Goal: Task Accomplishment & Management: Manage account settings

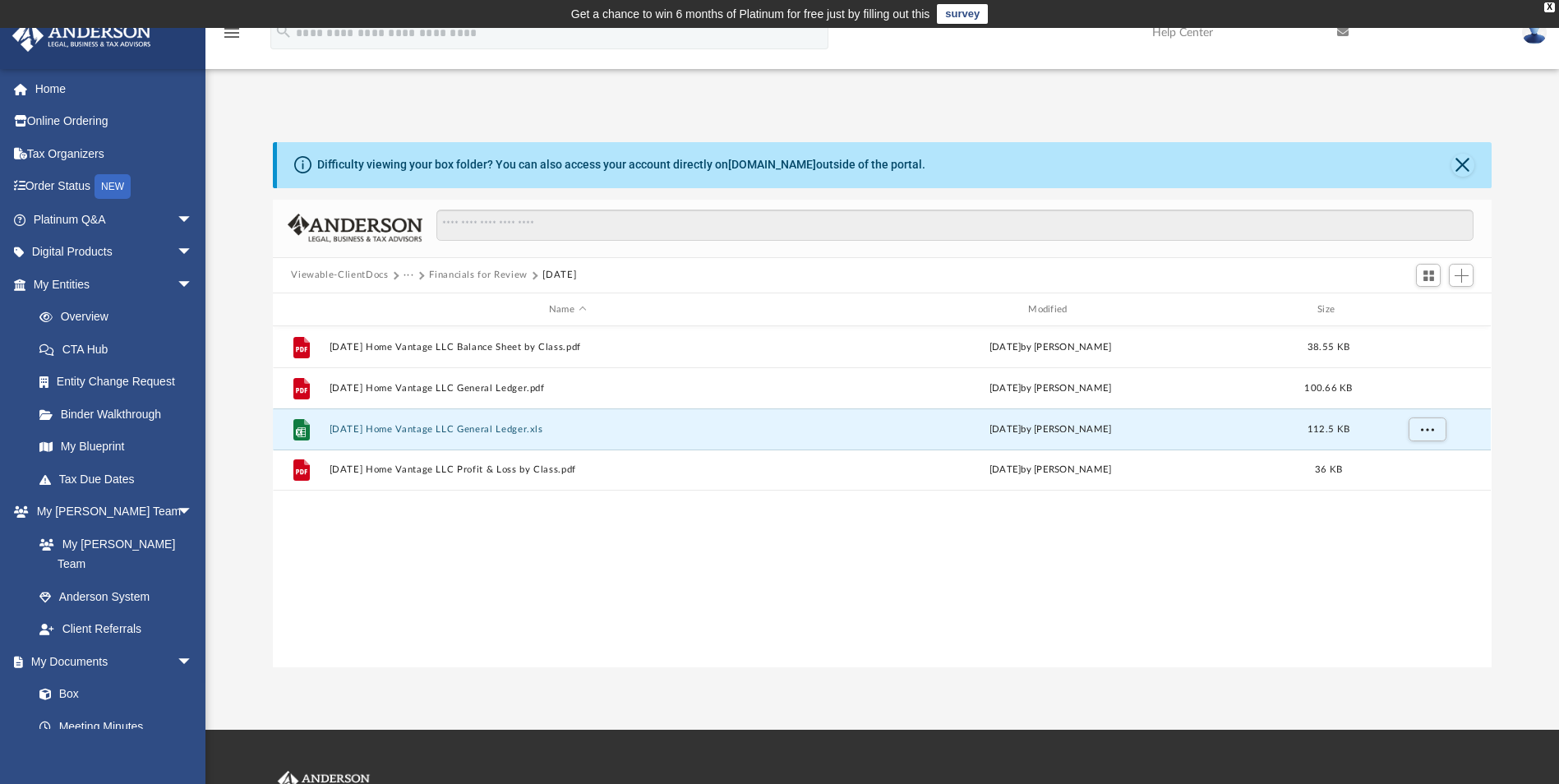
scroll to position [361, 1206]
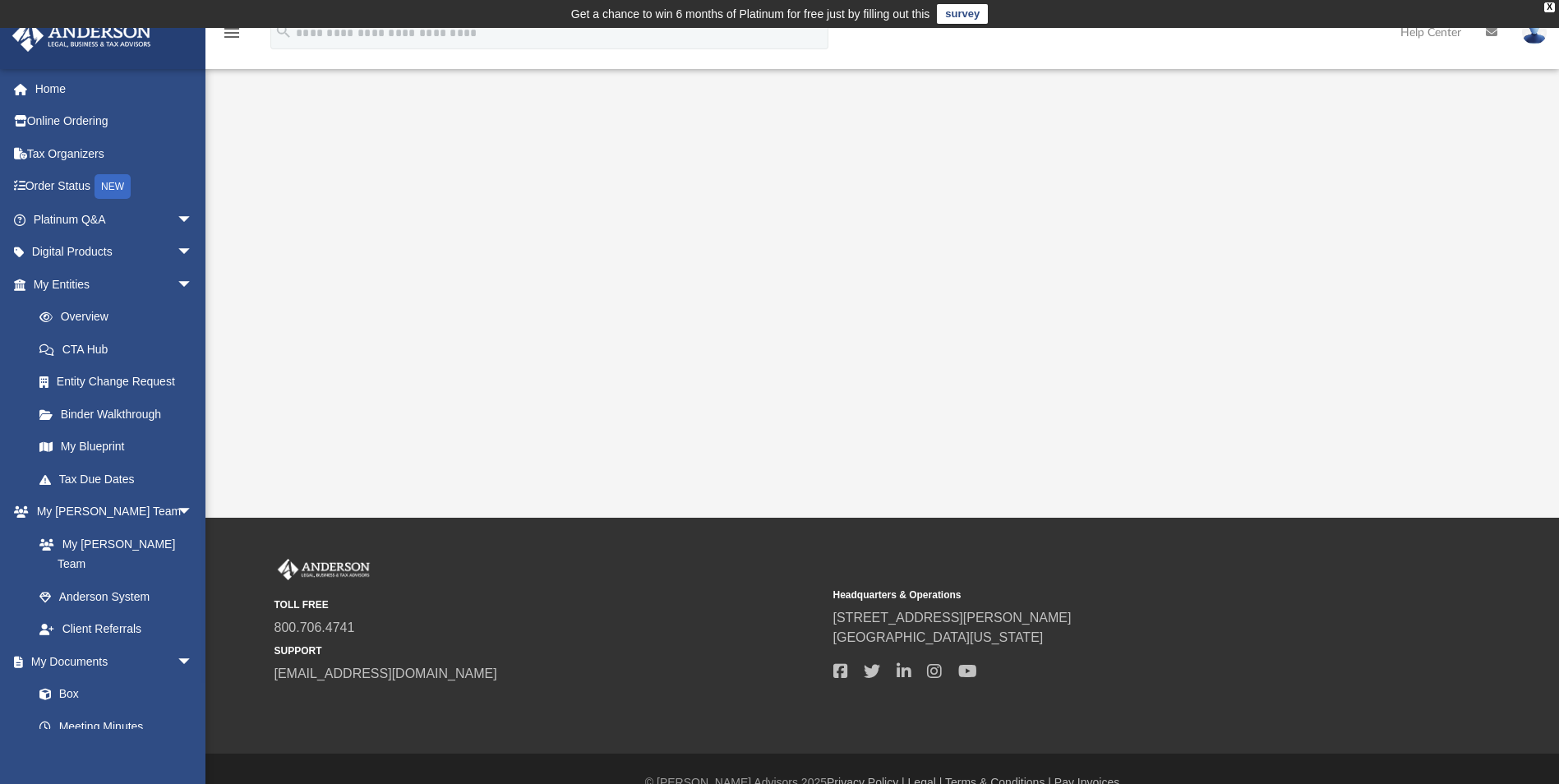
click at [75, 678] on link "Box" at bounding box center [112, 694] width 178 height 32
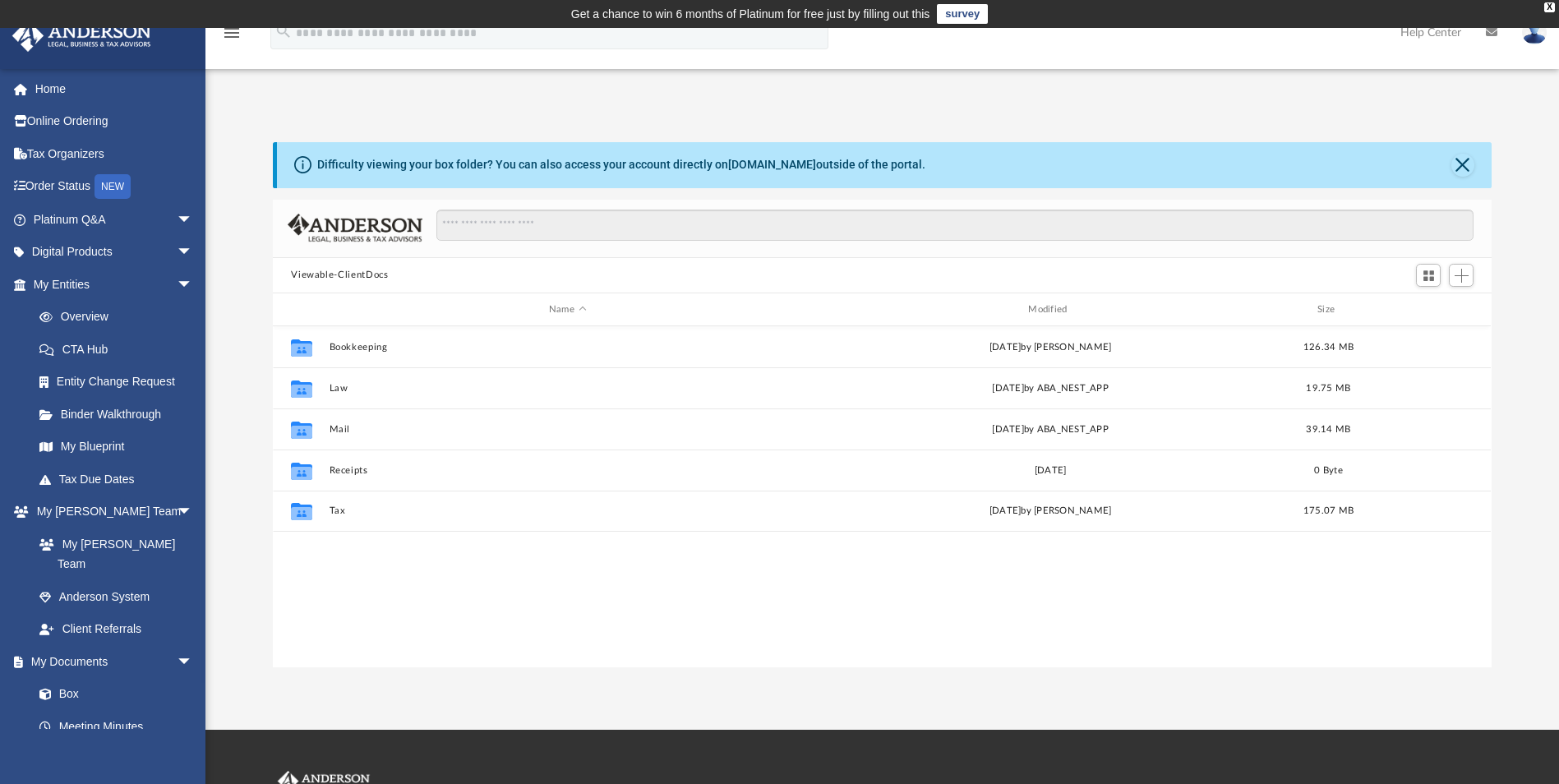
scroll to position [361, 1206]
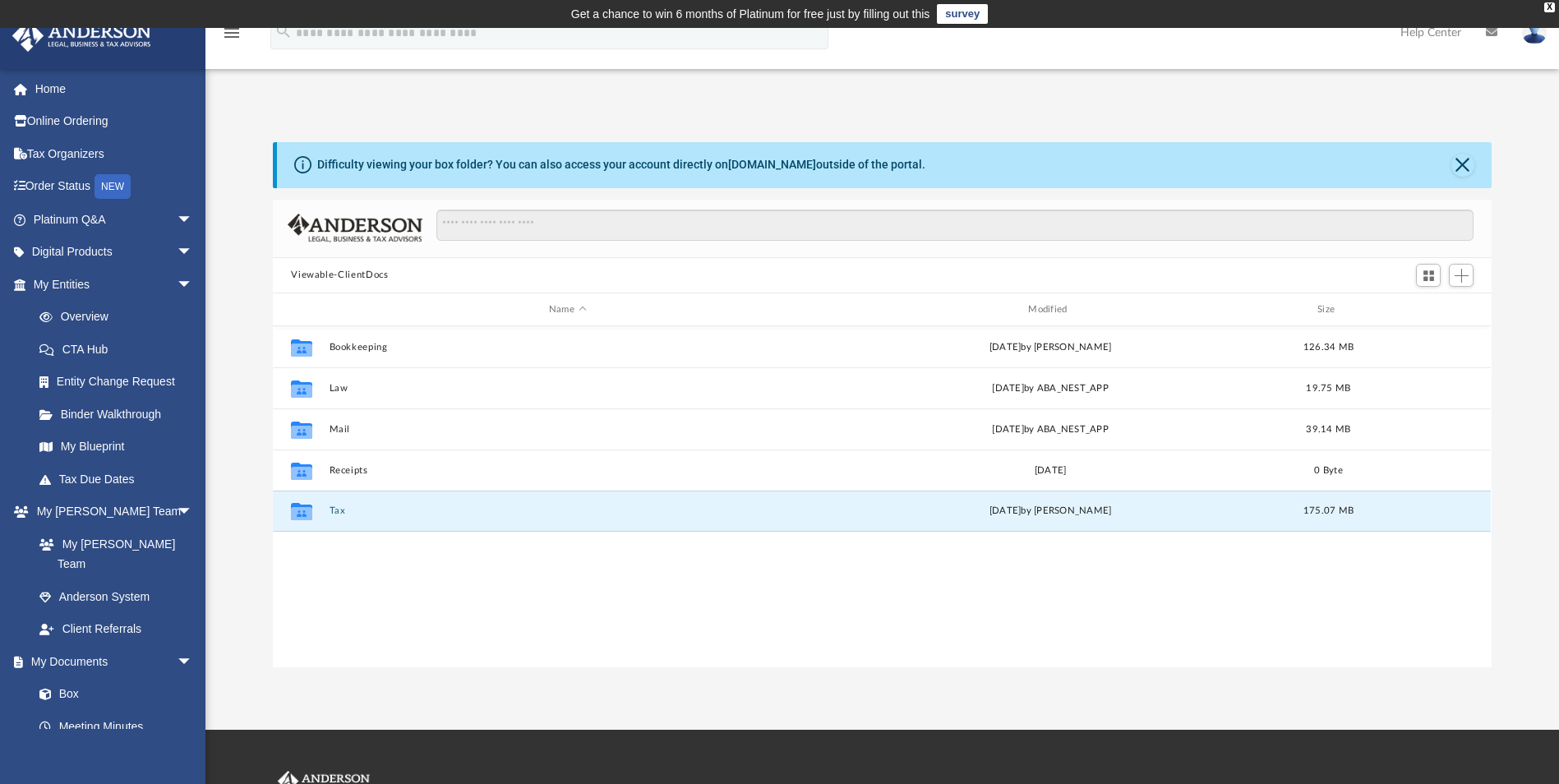
click at [339, 512] on button "Tax" at bounding box center [567, 511] width 476 height 10
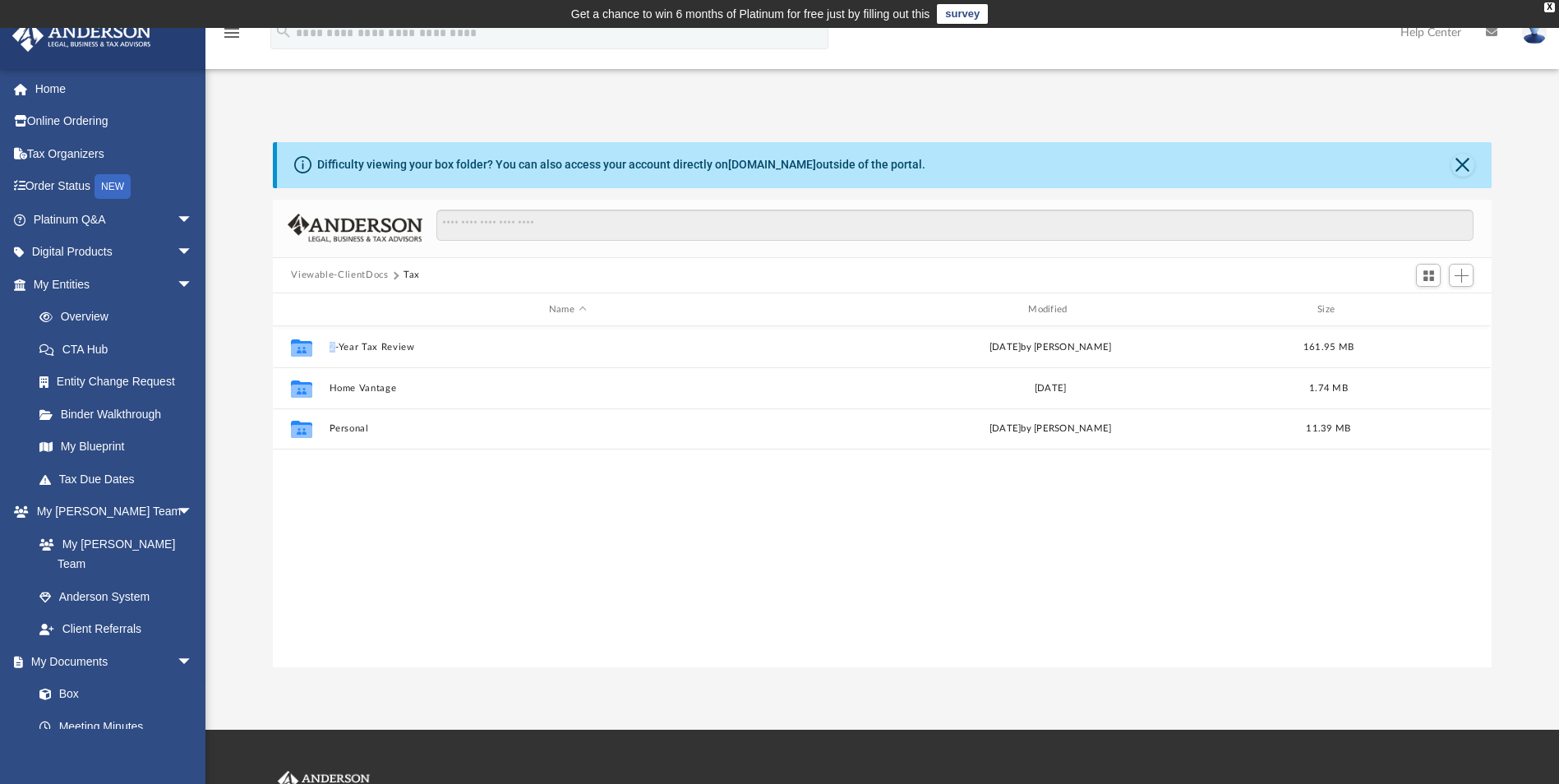
click at [339, 512] on div "Collaborated Folder 2-Year Tax Review Wed Aug 28 2024 by Barley Bowler 161.95 M…" at bounding box center [882, 496] width 1217 height 340
drag, startPoint x: 339, startPoint y: 512, endPoint x: 339, endPoint y: 544, distance: 32.0
click at [339, 544] on div "Collaborated Folder 2-Year Tax Review Wed Aug 28 2024 by Barley Bowler 161.95 M…" at bounding box center [882, 496] width 1217 height 340
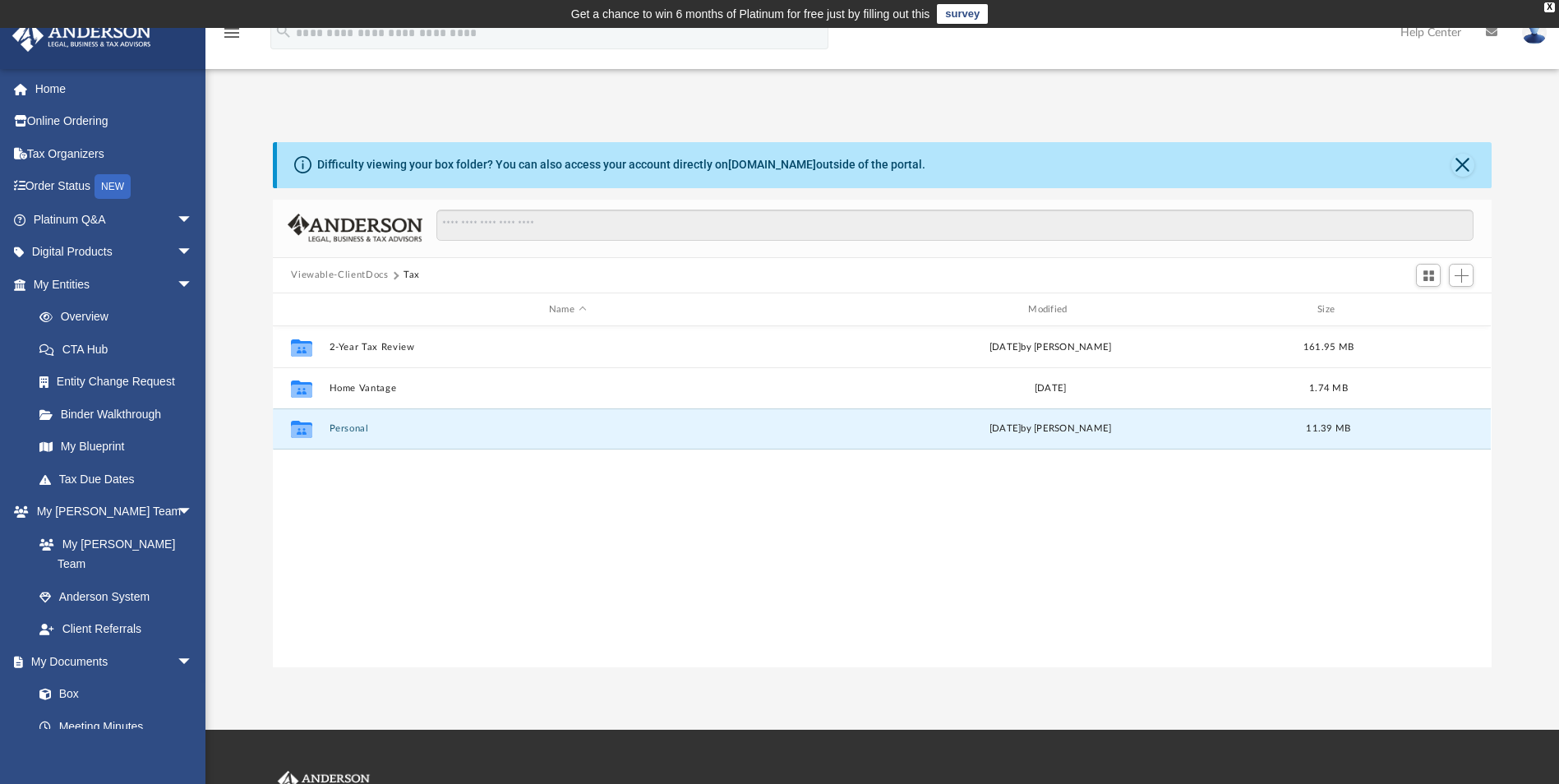
click at [361, 429] on button "Personal" at bounding box center [567, 428] width 476 height 10
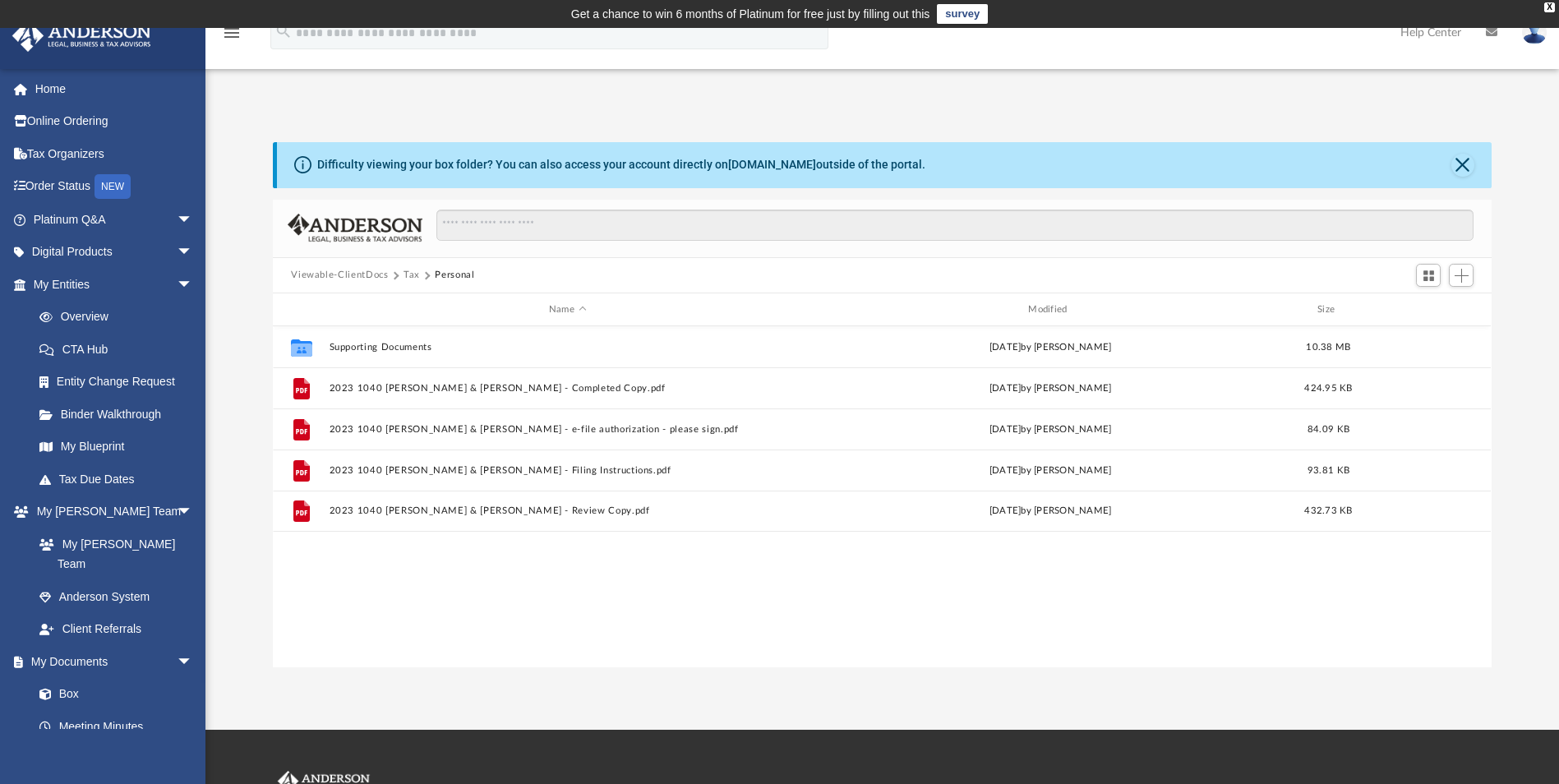
click at [405, 276] on button "Tax" at bounding box center [411, 276] width 16 height 15
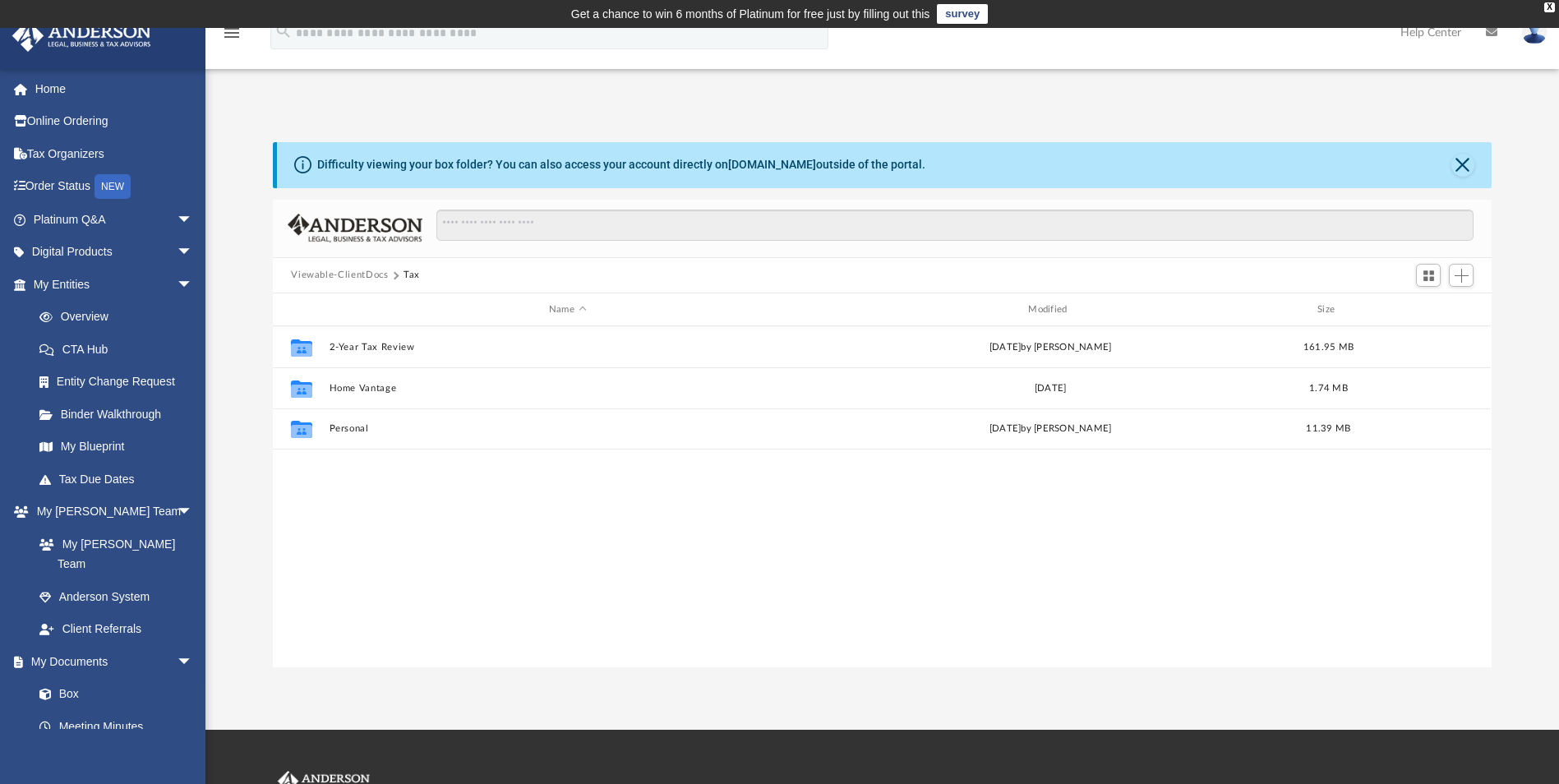
click at [359, 275] on button "Viewable-ClientDocs" at bounding box center [340, 276] width 97 height 15
click at [333, 506] on button "Tax" at bounding box center [567, 511] width 476 height 10
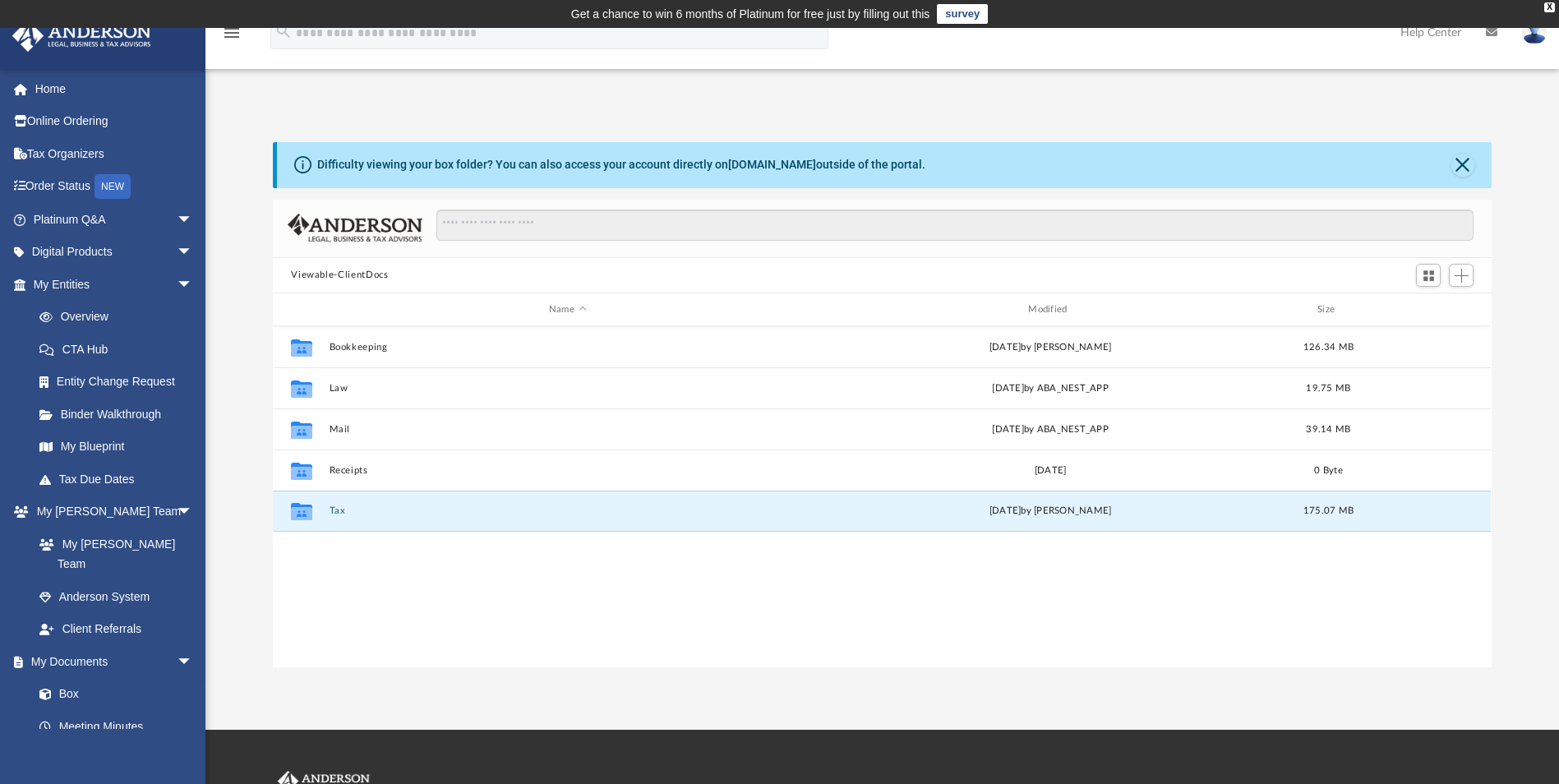
click at [333, 506] on button "Tax" at bounding box center [567, 511] width 476 height 10
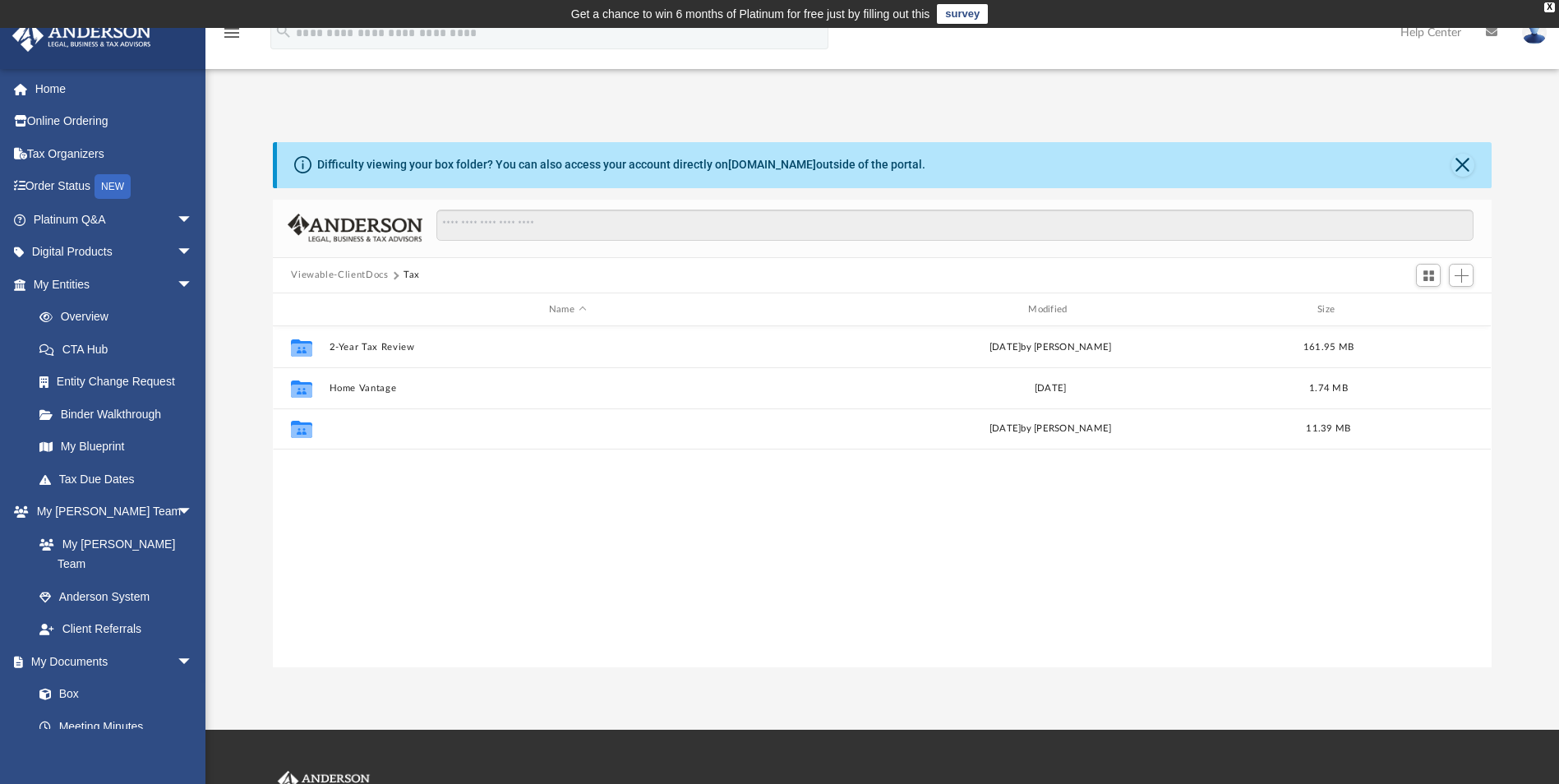
click at [345, 430] on button "Personal" at bounding box center [567, 428] width 476 height 10
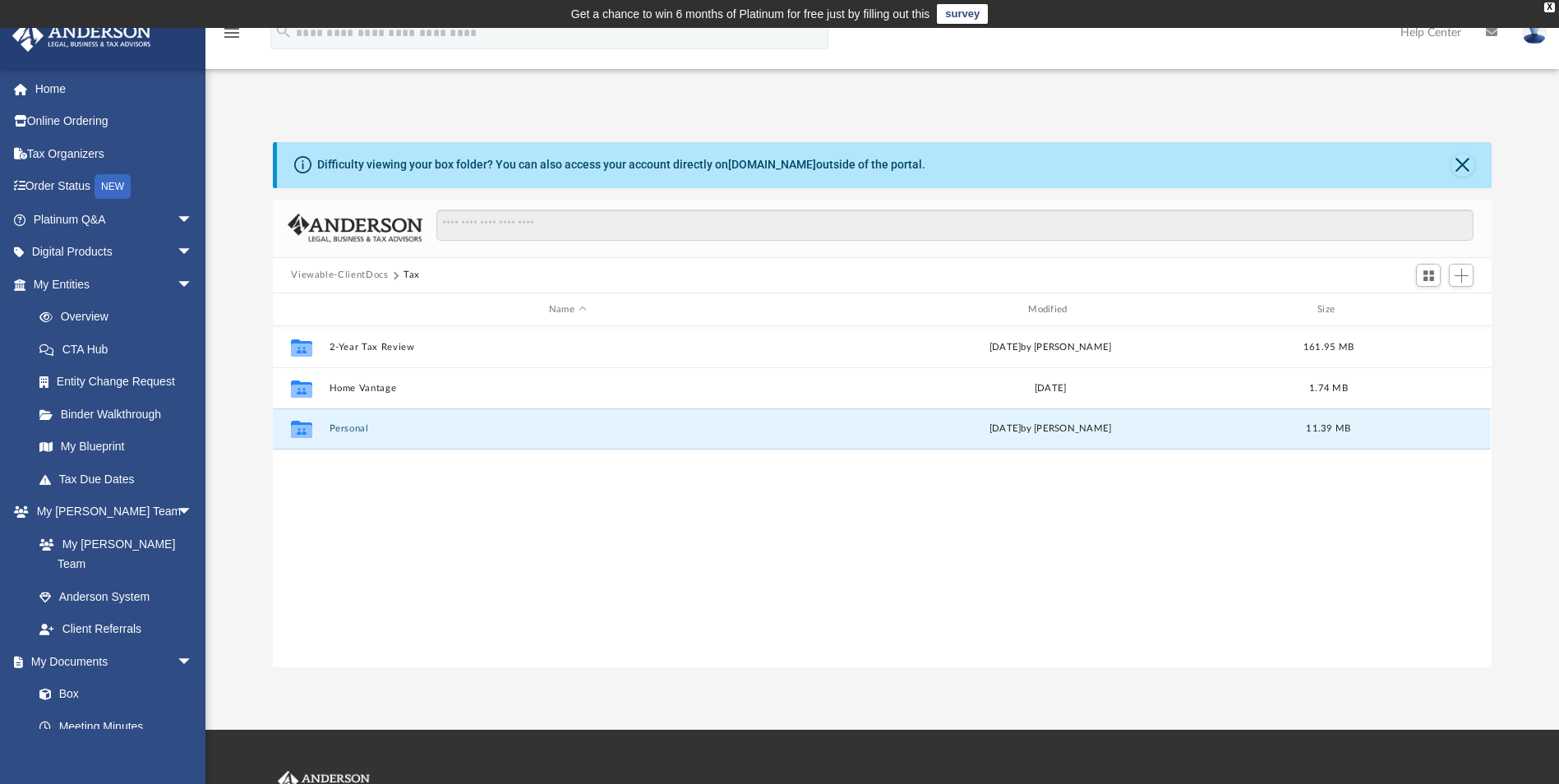
click at [345, 432] on button "Personal" at bounding box center [567, 428] width 476 height 10
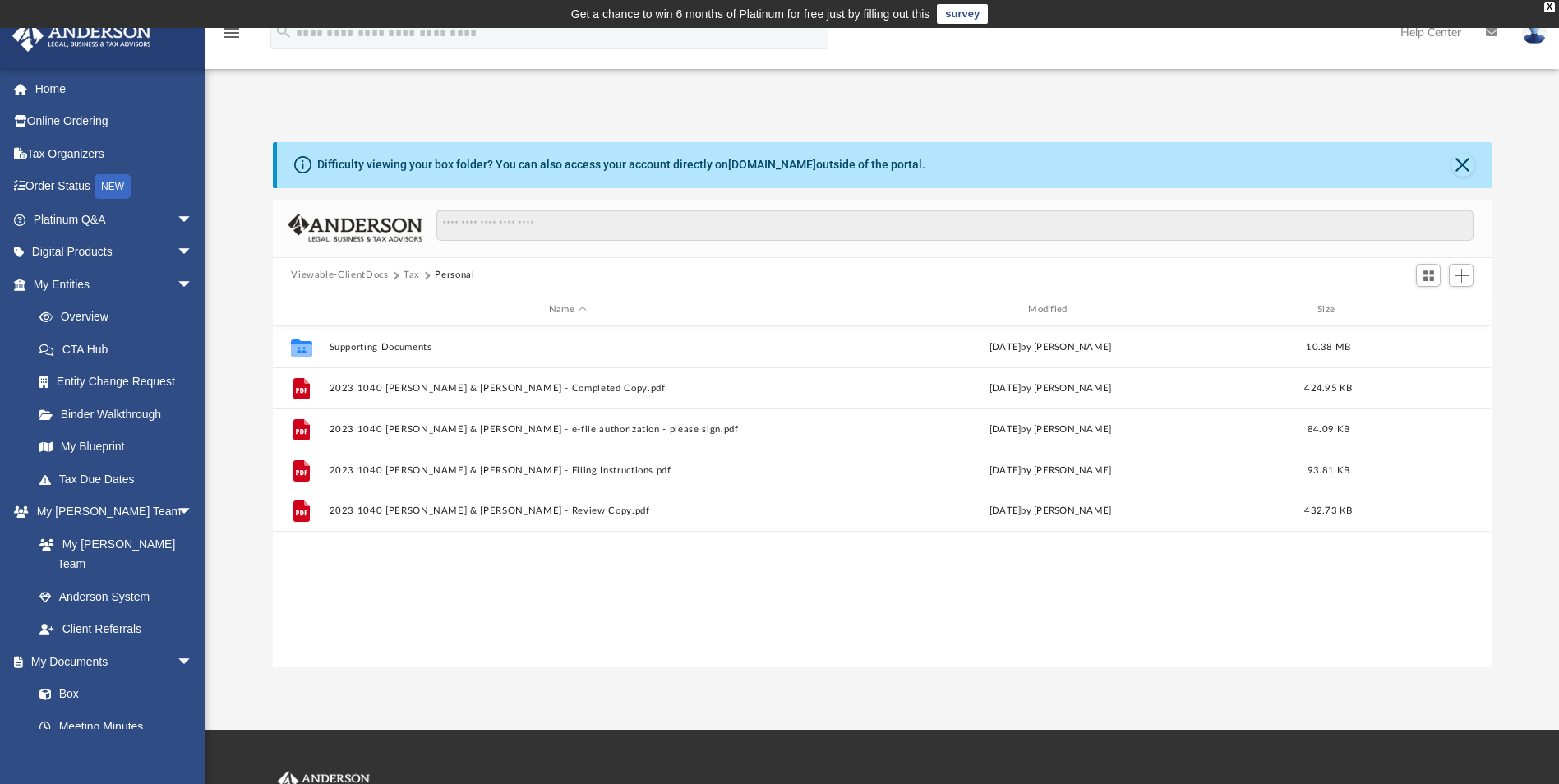
drag, startPoint x: 345, startPoint y: 560, endPoint x: 453, endPoint y: 611, distance: 119.4
click at [453, 611] on div "Collaborated Folder Supporting Documents Fri Oct 11 2024 by Jasmine Splunge 10.…" at bounding box center [882, 496] width 1217 height 340
click at [1455, 276] on span "Add" at bounding box center [1462, 276] width 14 height 14
click at [1432, 334] on li "New Folder" at bounding box center [1438, 334] width 52 height 17
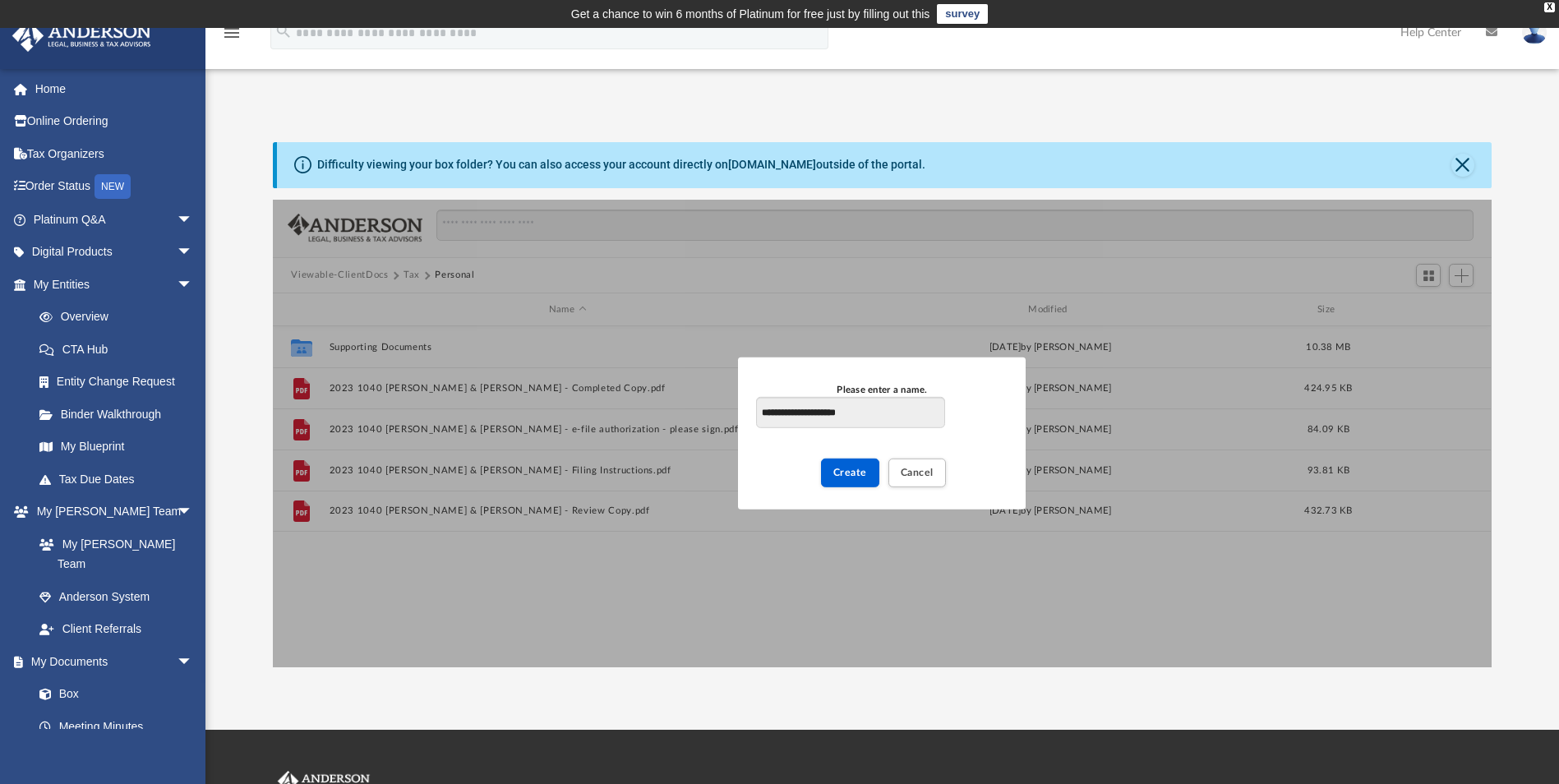
type input "**********"
click at [845, 469] on span "Create" at bounding box center [849, 472] width 33 height 10
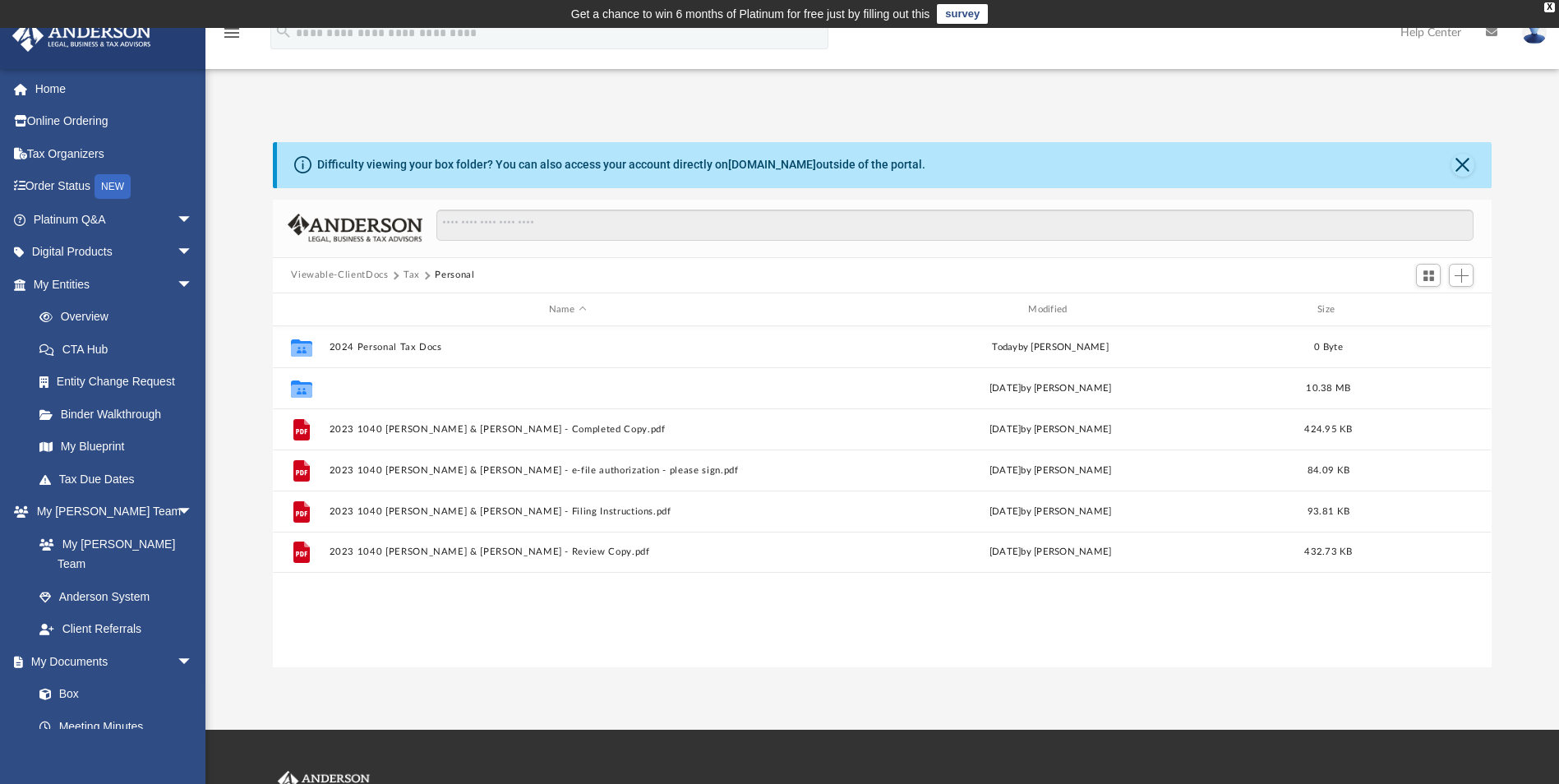
click at [384, 388] on button "Supporting Documents" at bounding box center [567, 387] width 476 height 10
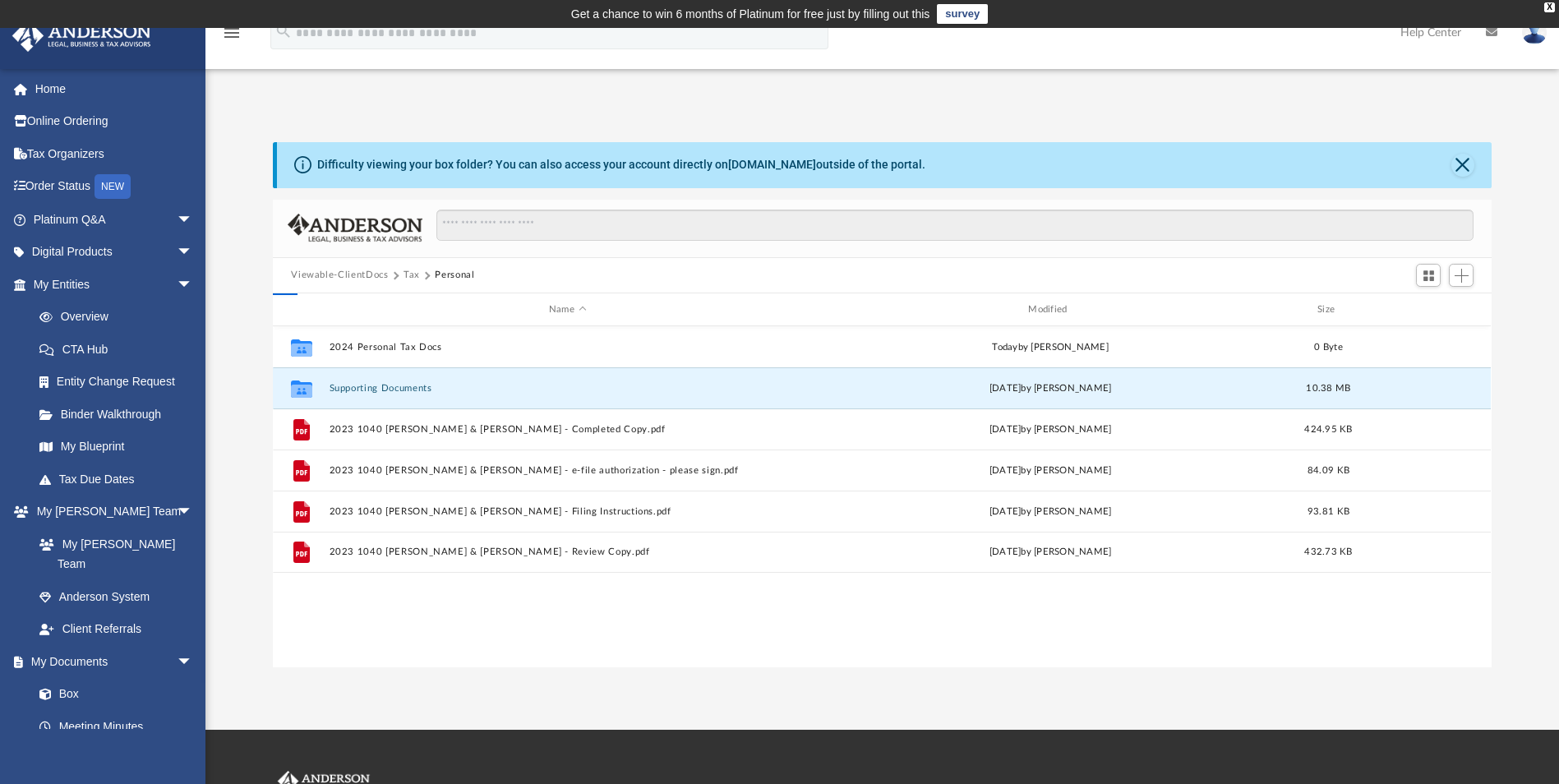
click at [384, 388] on button "Supporting Documents" at bounding box center [567, 387] width 476 height 10
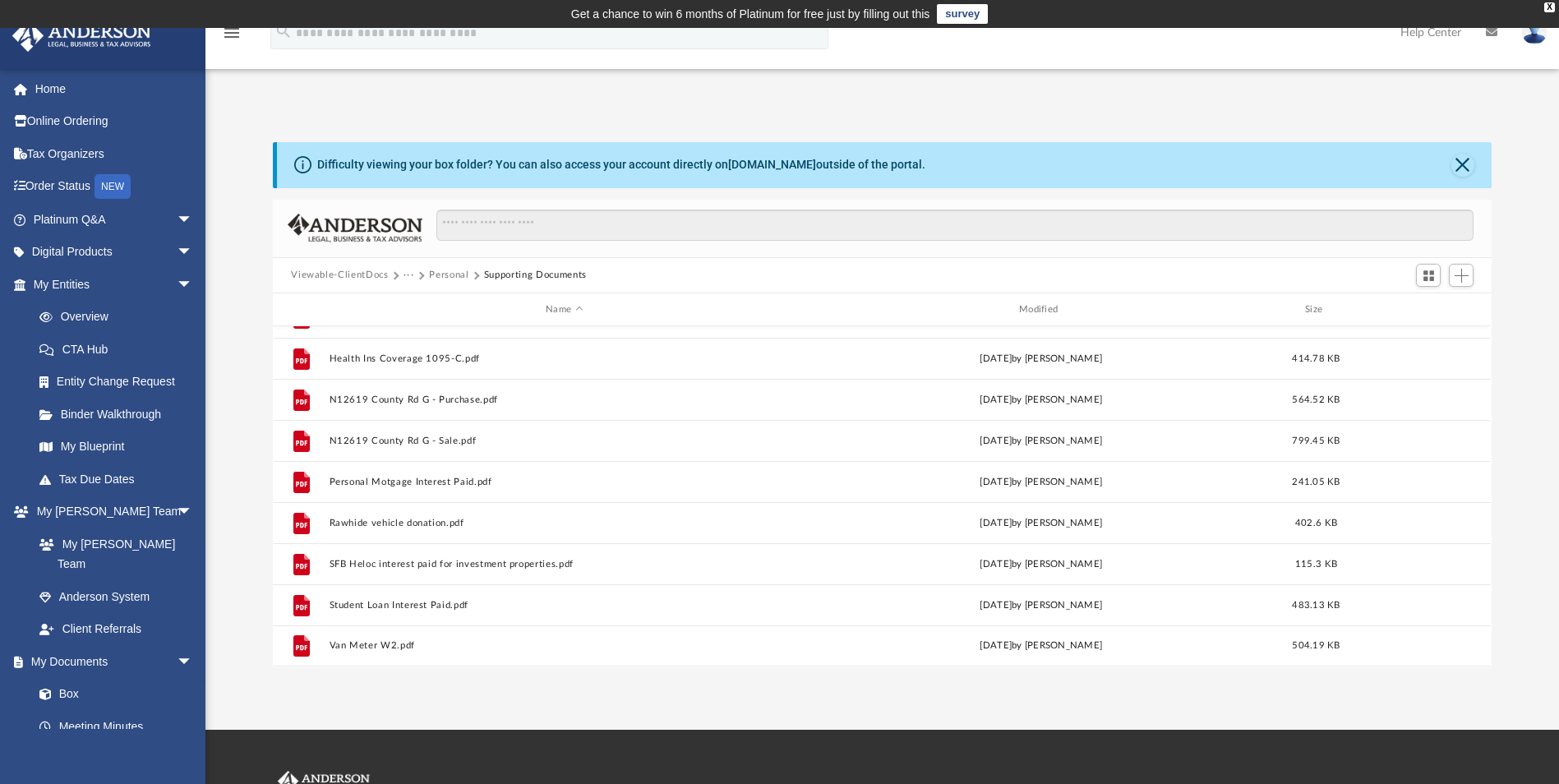
scroll to position [0, 0]
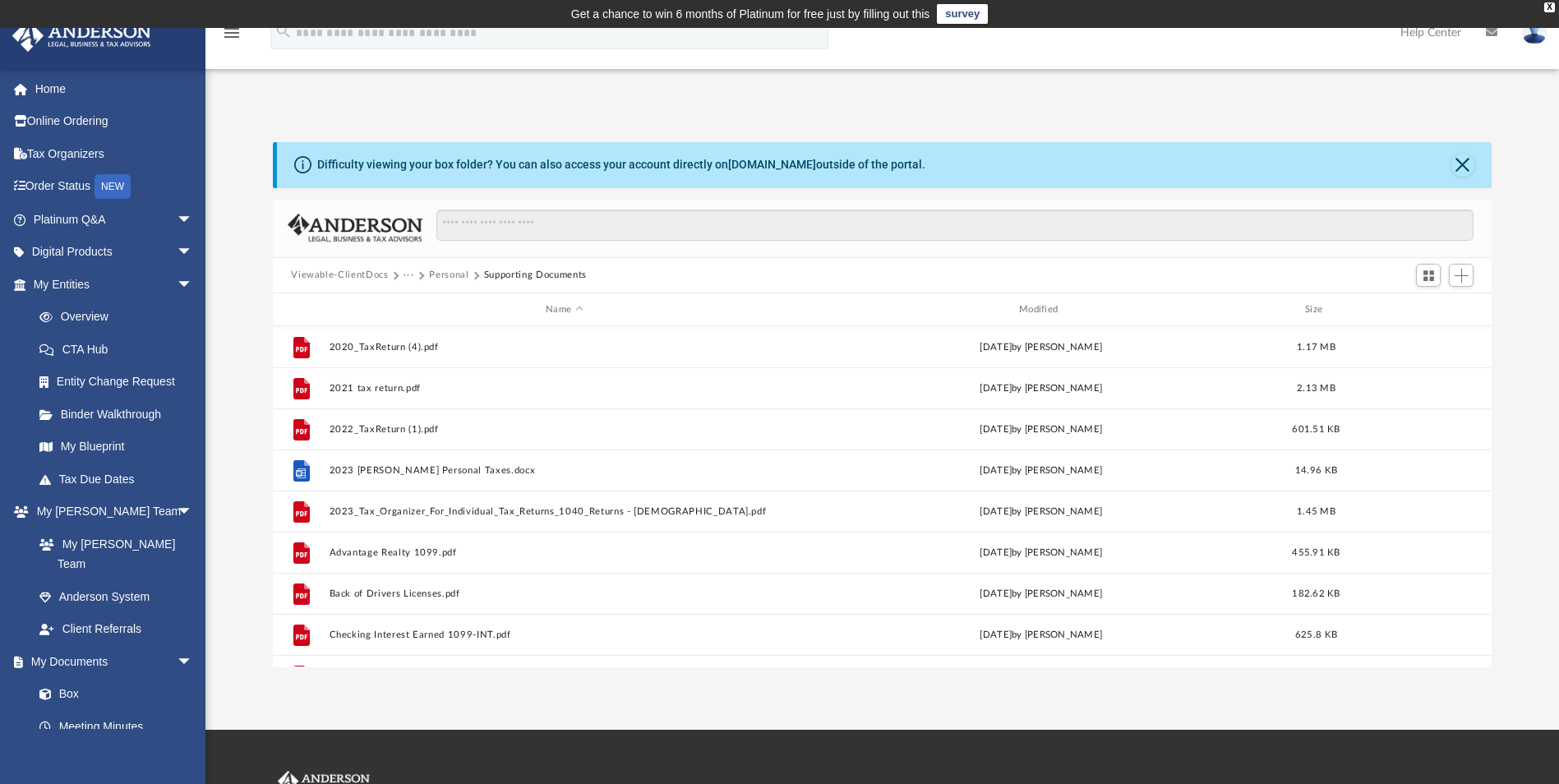
click at [456, 274] on button "Personal" at bounding box center [448, 276] width 39 height 15
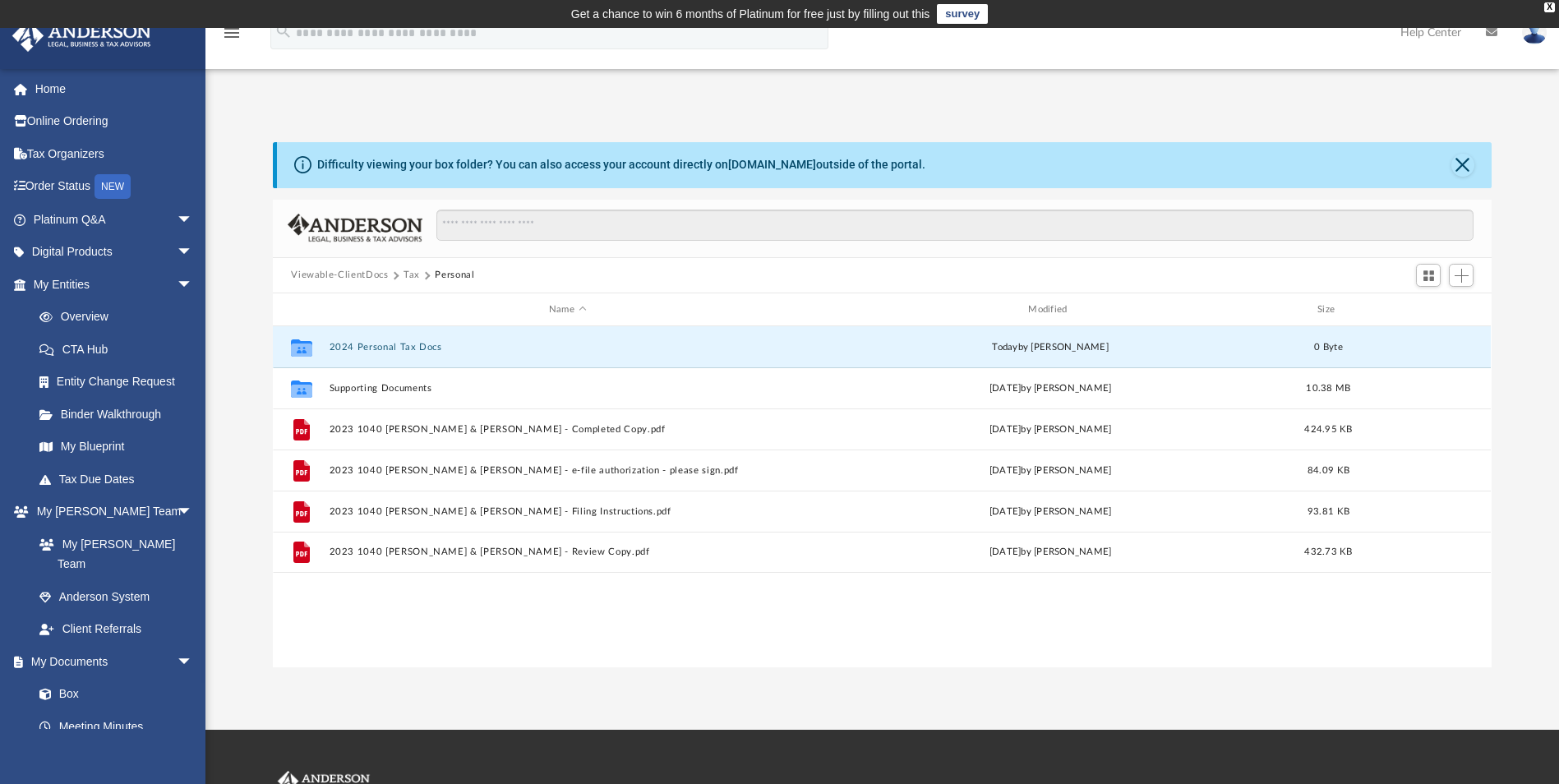
click at [353, 345] on button "2024 Personal Tax Docs" at bounding box center [567, 346] width 476 height 10
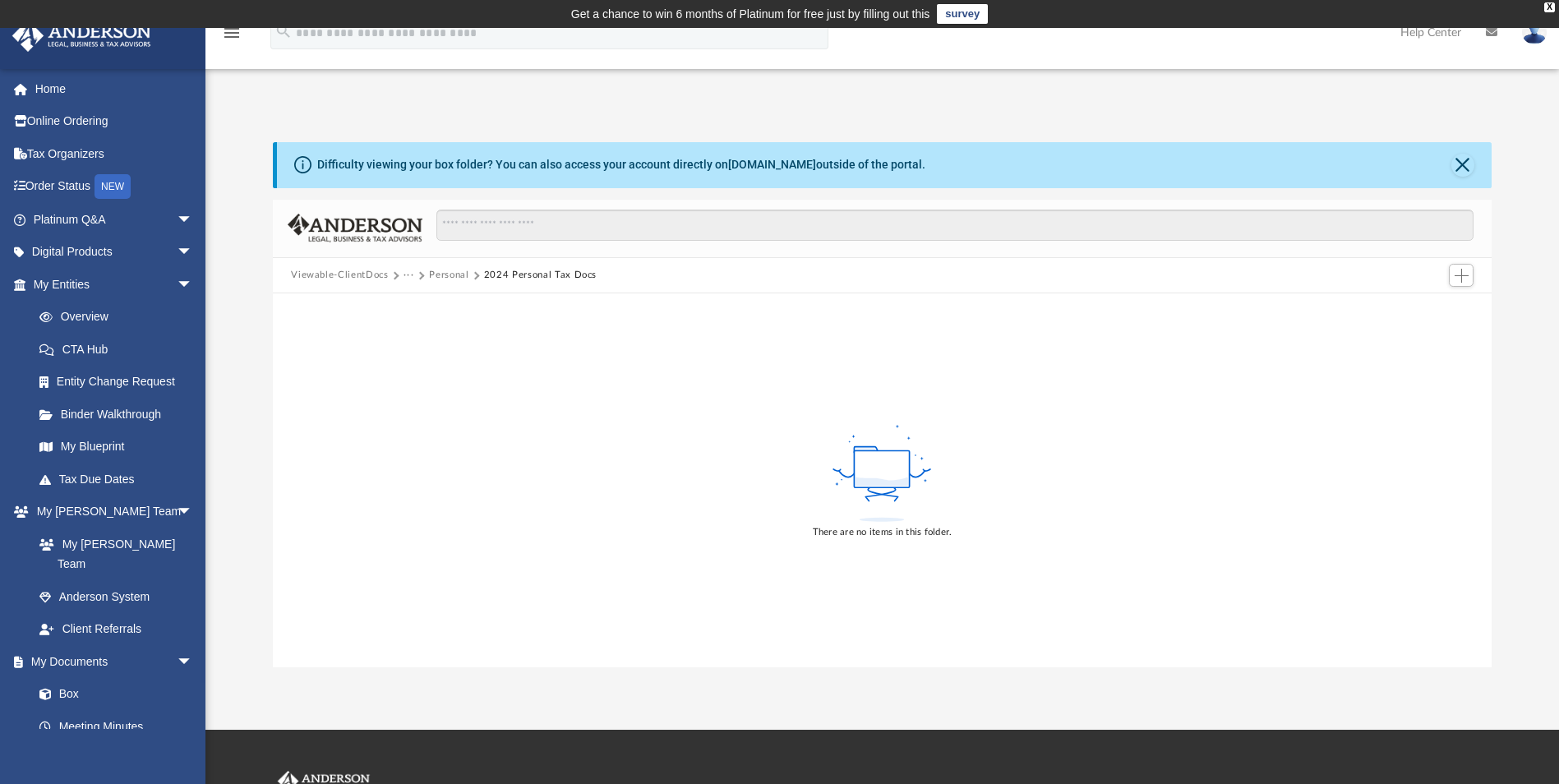
drag, startPoint x: 353, startPoint y: 344, endPoint x: 442, endPoint y: 277, distance: 111.4
click at [442, 276] on button "Personal" at bounding box center [448, 276] width 39 height 15
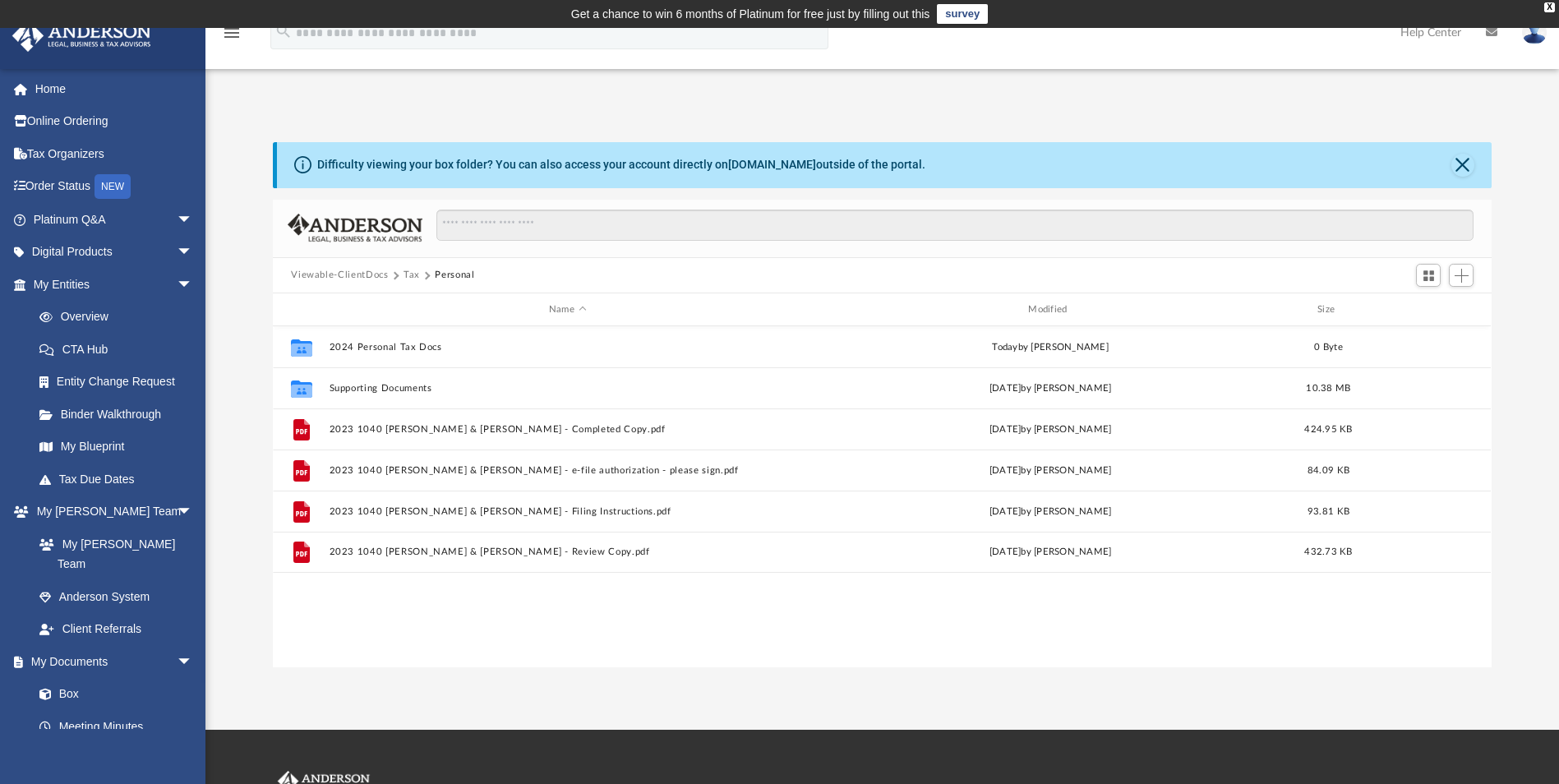
scroll to position [361, 1206]
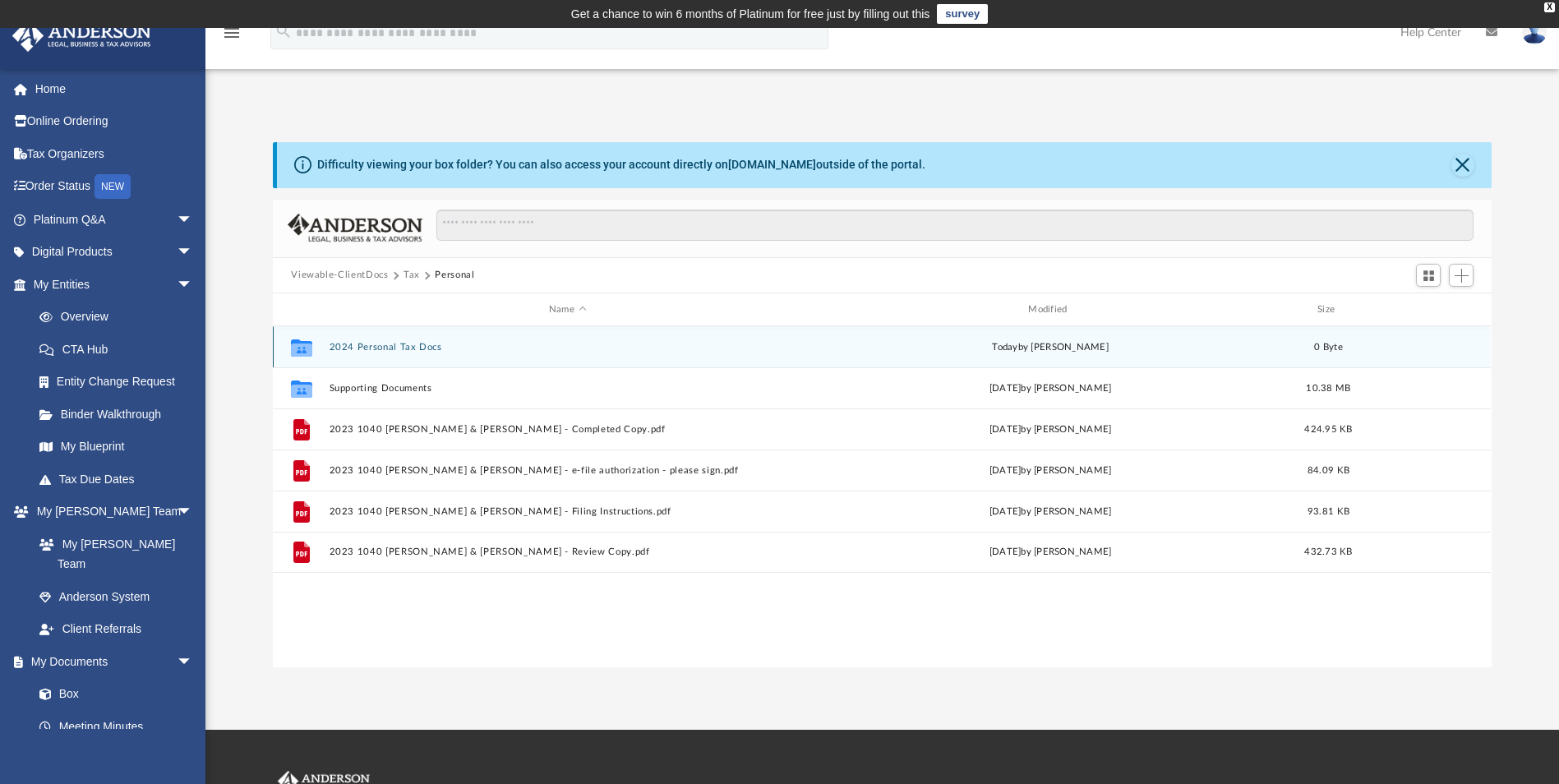
click at [477, 359] on div "Collaborated Folder 2024 Personal Tax Docs today by Michael Germann 0 Byte" at bounding box center [882, 346] width 1217 height 41
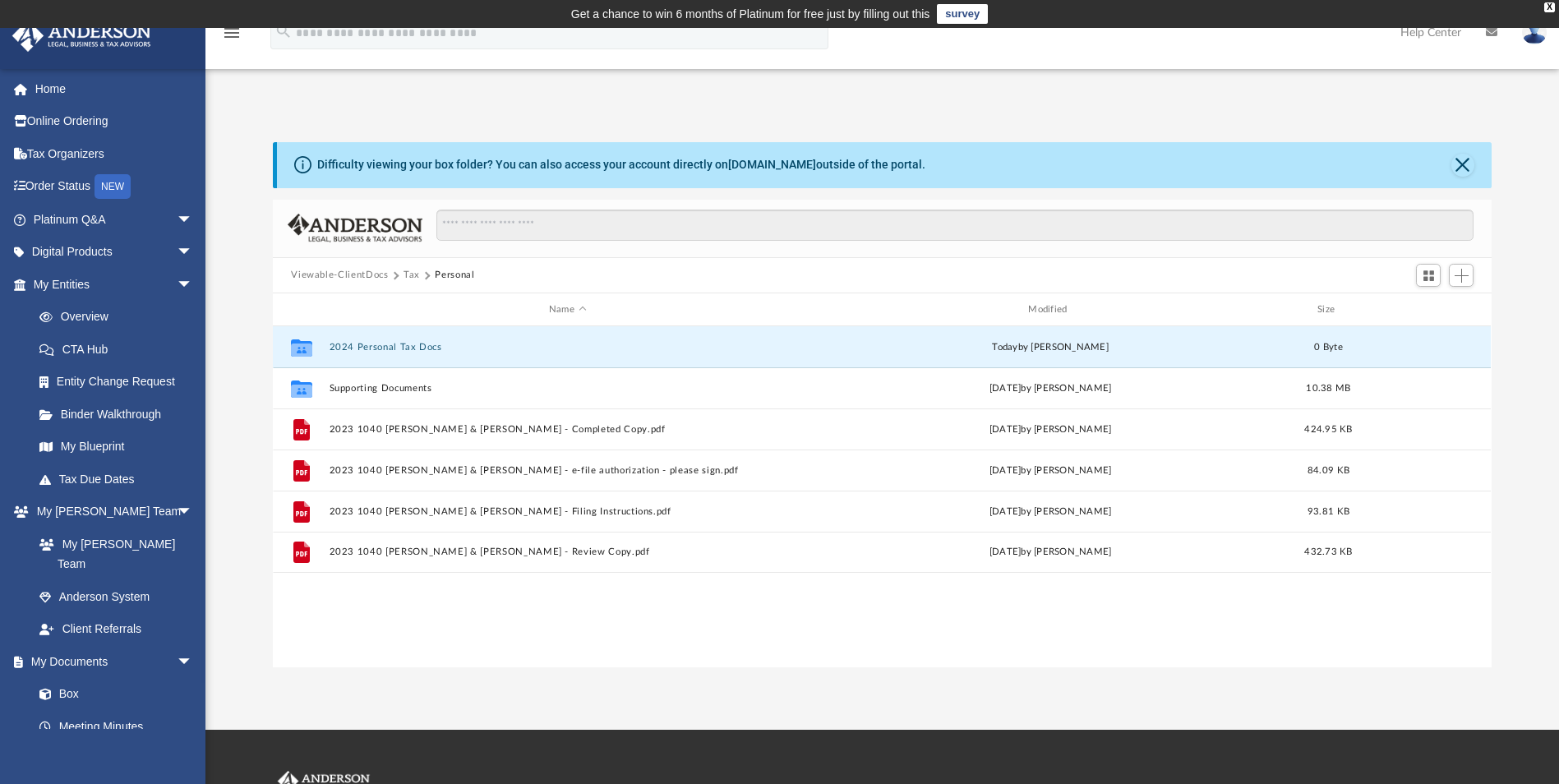
drag, startPoint x: 471, startPoint y: 352, endPoint x: 428, endPoint y: 399, distance: 63.7
click at [428, 399] on div "Collaborated Folder 2024 Personal Tax Docs today by Michael Germann 0 Byte Coll…" at bounding box center [882, 449] width 1217 height 246
click at [425, 344] on button "2024 Personal Tax Docs" at bounding box center [567, 346] width 476 height 10
